Goal: Navigation & Orientation: Find specific page/section

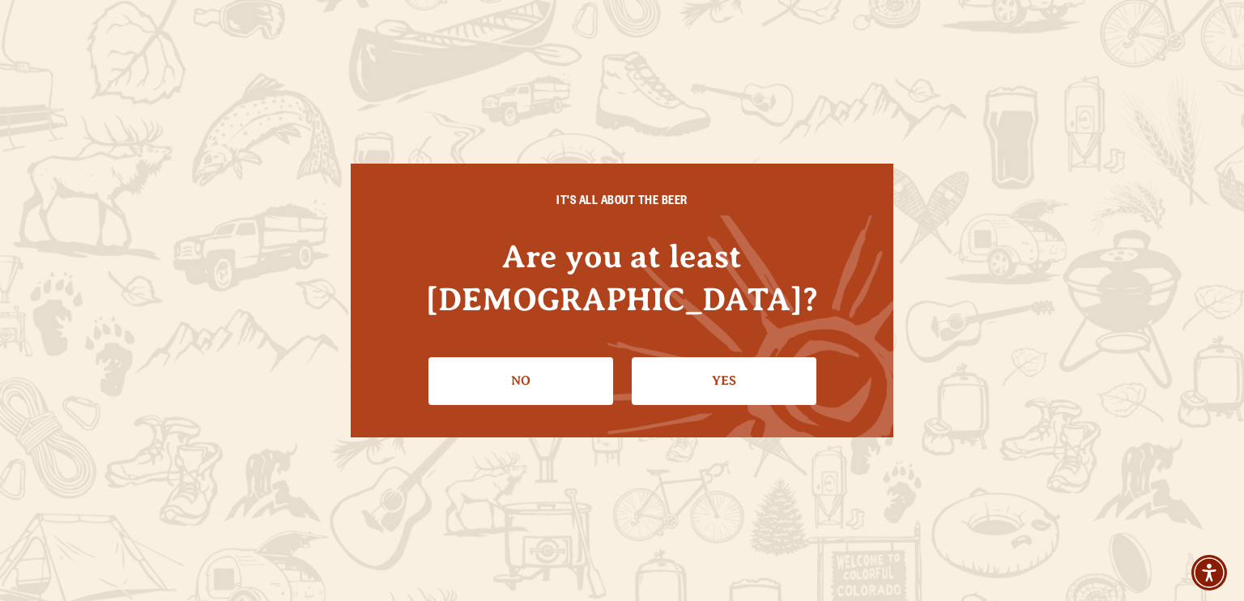
click at [729, 368] on link "Yes" at bounding box center [724, 380] width 185 height 47
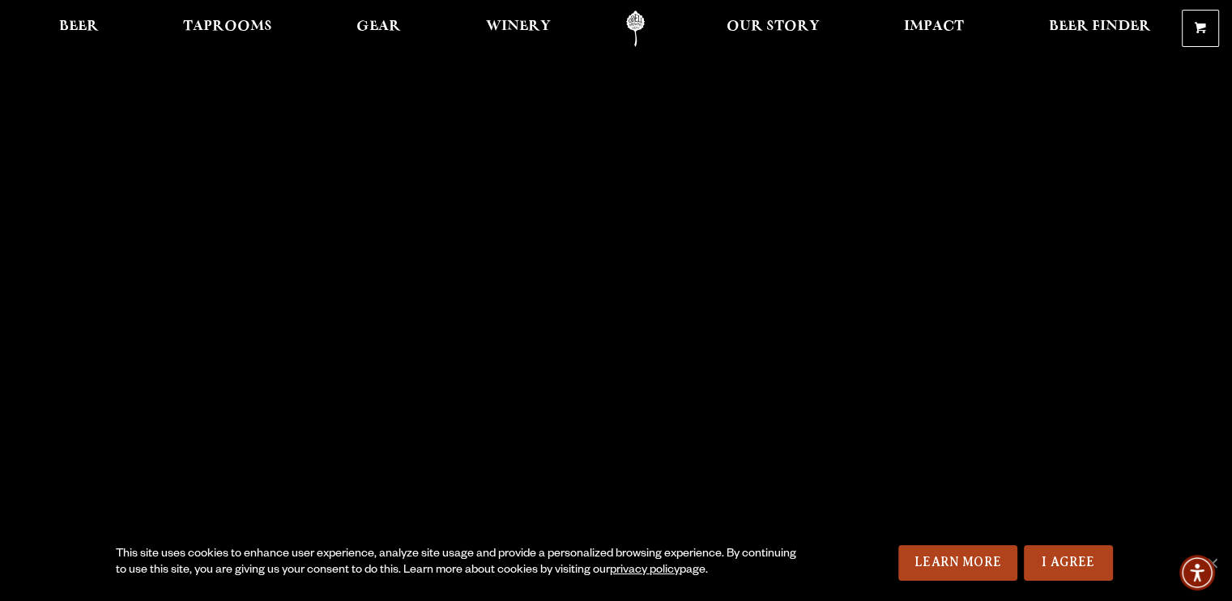
click at [1086, 565] on link "I Agree" at bounding box center [1068, 563] width 89 height 36
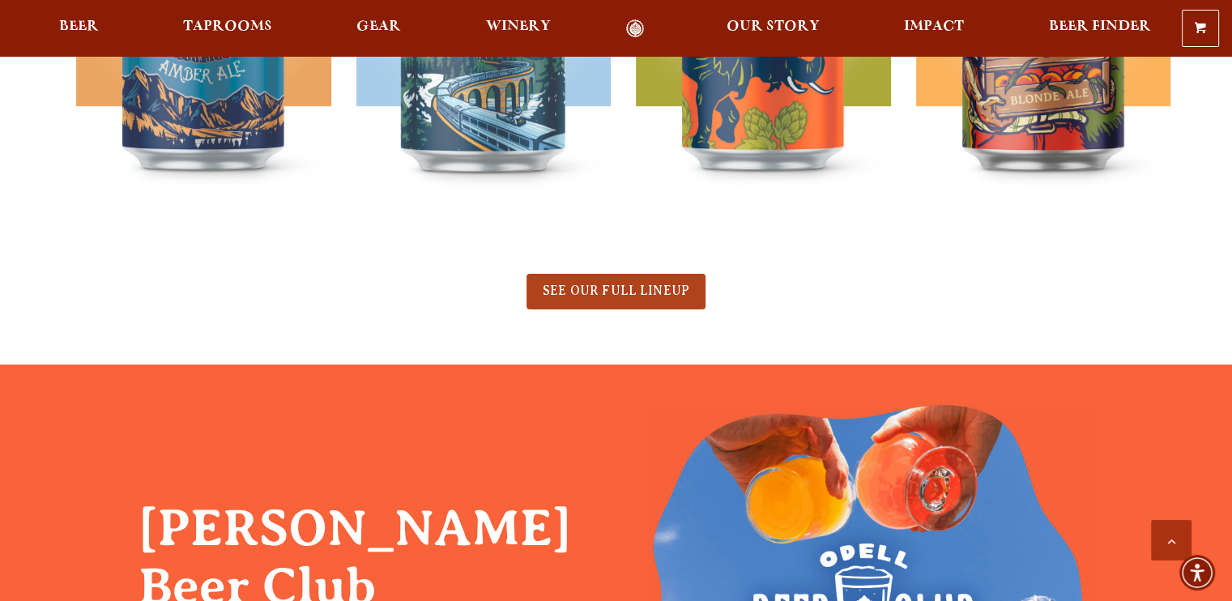
scroll to position [996, 0]
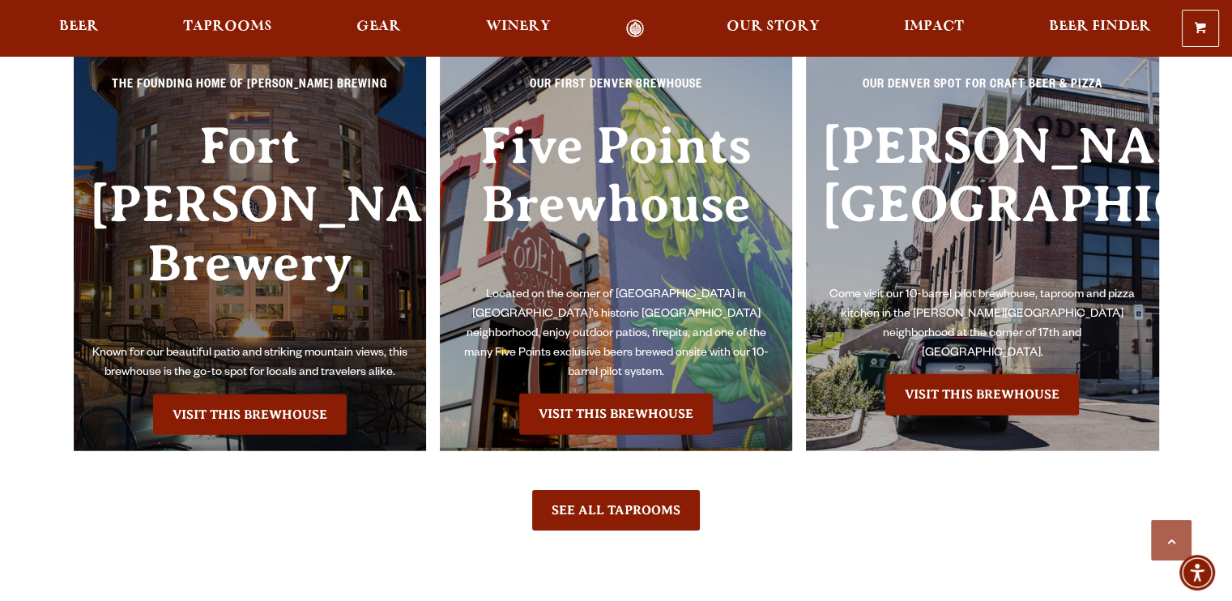
scroll to position [3628, 0]
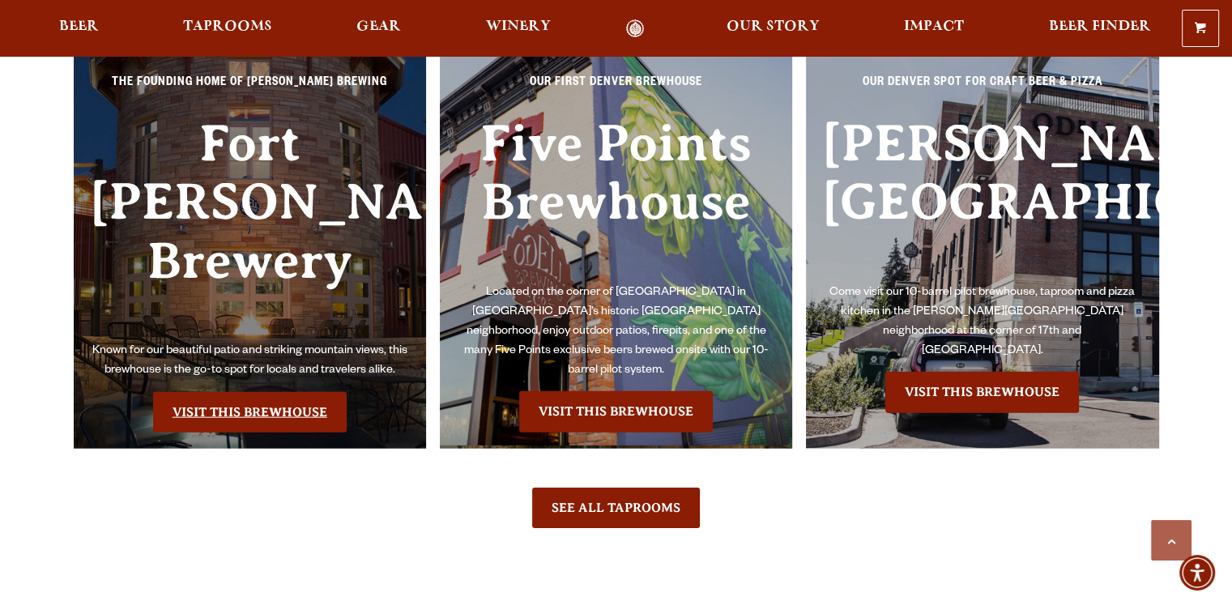
click at [294, 392] on link "Visit this Brewhouse" at bounding box center [250, 412] width 194 height 41
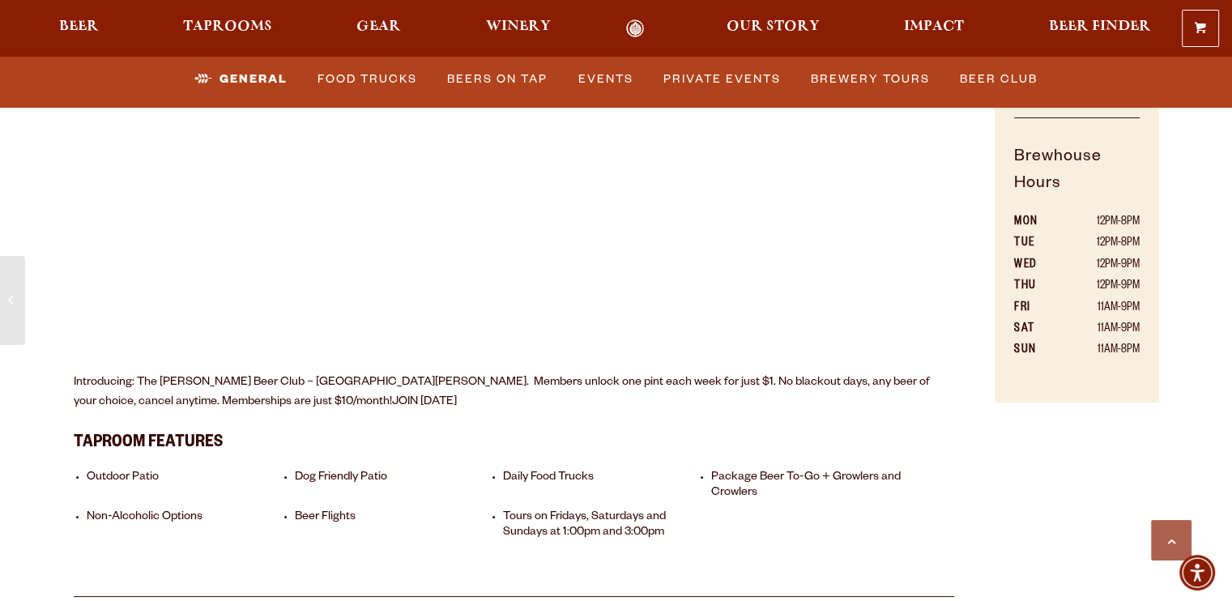
scroll to position [1048, 0]
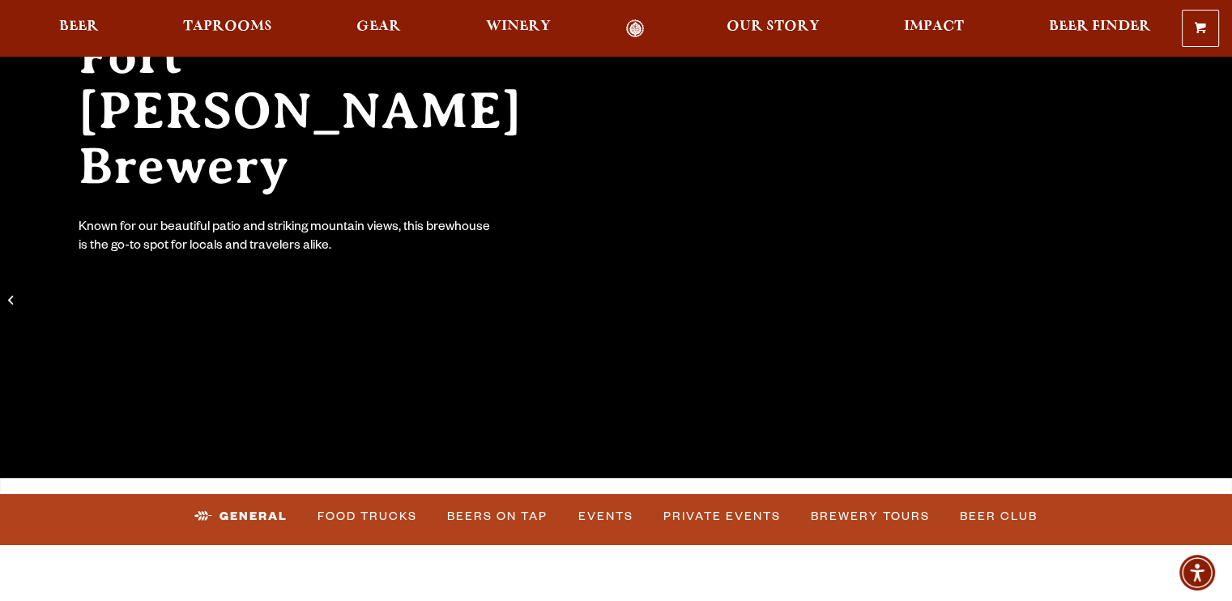
scroll to position [0, 0]
